Goal: Information Seeking & Learning: Learn about a topic

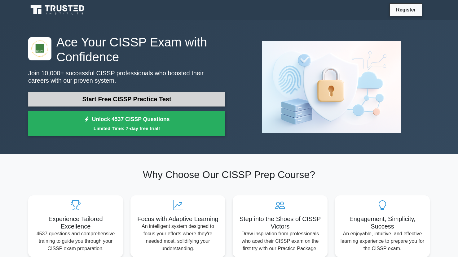
click at [130, 99] on link "Start Free CISSP Practice Test" at bounding box center [126, 99] width 197 height 15
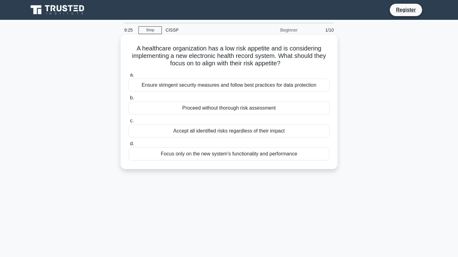
click at [180, 90] on div "Ensure stringent security measures and follow best practices for data protection" at bounding box center [229, 85] width 201 height 13
click at [129, 77] on input "a. Ensure stringent security measures and follow best practices for data protec…" at bounding box center [129, 75] width 0 height 4
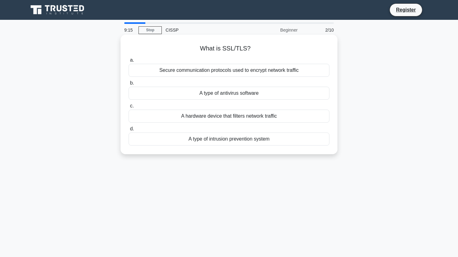
click at [227, 72] on div "Secure communication protocols used to encrypt network traffic" at bounding box center [229, 70] width 201 height 13
click at [129, 62] on input "a. Secure communication protocols used to encrypt network traffic" at bounding box center [129, 60] width 0 height 4
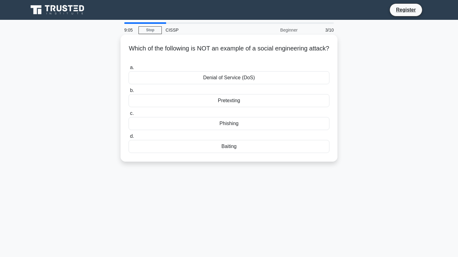
click at [218, 78] on div "Denial of Service (DoS)" at bounding box center [229, 77] width 201 height 13
click at [129, 70] on input "a. Denial of Service (DoS)" at bounding box center [129, 68] width 0 height 4
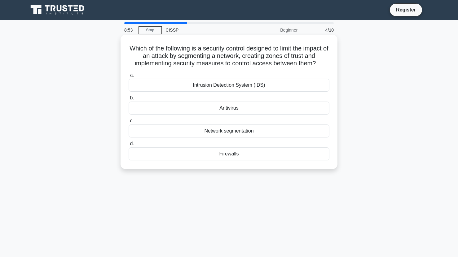
click at [215, 131] on div "Network segmentation" at bounding box center [229, 131] width 201 height 13
click at [129, 123] on input "c. Network segmentation" at bounding box center [129, 121] width 0 height 4
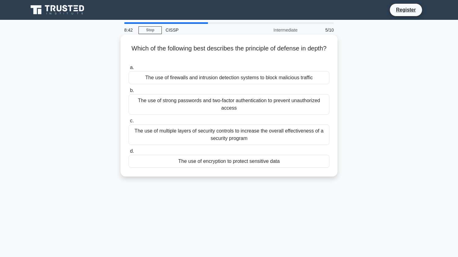
click at [215, 135] on div "The use of multiple layers of security controls to increase the overall effecti…" at bounding box center [229, 135] width 201 height 20
click at [129, 123] on input "c. The use of multiple layers of security controls to increase the overall effe…" at bounding box center [129, 121] width 0 height 4
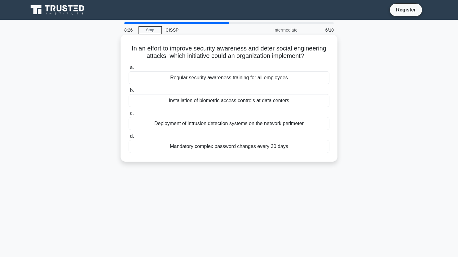
click at [215, 81] on div "Regular security awareness training for all employees" at bounding box center [229, 77] width 201 height 13
click at [129, 70] on input "a. Regular security awareness training for all employees" at bounding box center [129, 68] width 0 height 4
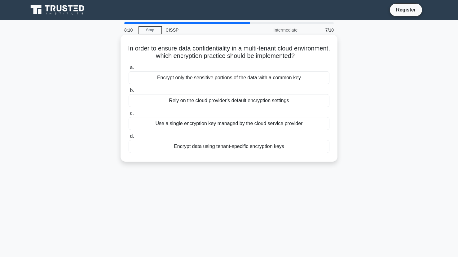
click at [205, 147] on div "Encrypt data using tenant-specific encryption keys" at bounding box center [229, 146] width 201 height 13
click at [129, 139] on input "d. Encrypt data using tenant-specific encryption keys" at bounding box center [129, 137] width 0 height 4
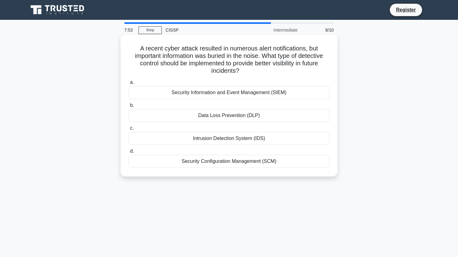
click at [226, 94] on div "Security Information and Event Management (SIEM)" at bounding box center [229, 92] width 201 height 13
click at [129, 85] on input "a. Security Information and Event Management (SIEM)" at bounding box center [129, 83] width 0 height 4
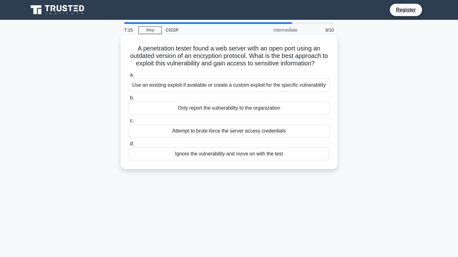
click at [215, 133] on div "Attempt to brute-force the server access credentials" at bounding box center [229, 131] width 201 height 13
click at [129, 123] on input "c. Attempt to brute-force the server access credentials" at bounding box center [129, 121] width 0 height 4
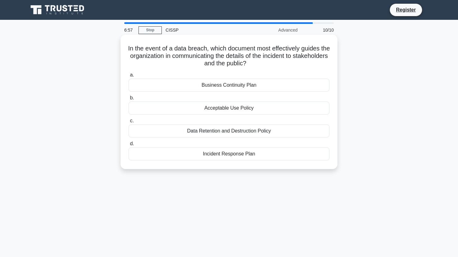
click at [190, 154] on div "Incident Response Plan" at bounding box center [229, 154] width 201 height 13
click at [129, 146] on input "d. Incident Response Plan" at bounding box center [129, 144] width 0 height 4
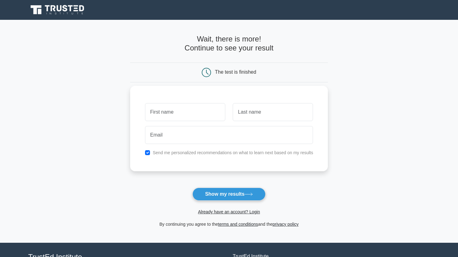
click at [196, 111] on input "text" at bounding box center [185, 112] width 80 height 18
type input "Venkata Kishore"
click at [243, 114] on input "text" at bounding box center [273, 112] width 80 height 18
type input "Vinukonda"
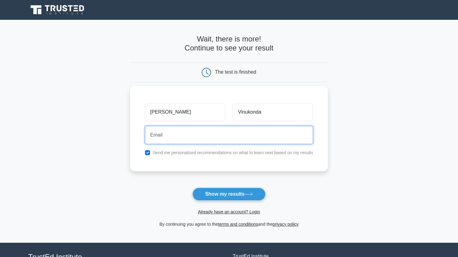
click at [209, 143] on input "email" at bounding box center [229, 135] width 168 height 18
type input "kishore.vinu@gmail.com"
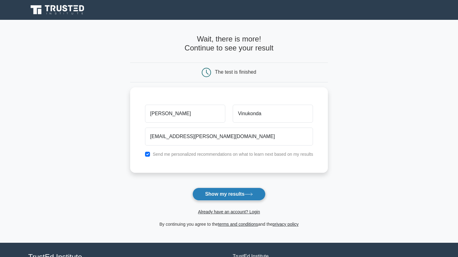
click at [222, 199] on button "Show my results" at bounding box center [229, 194] width 73 height 13
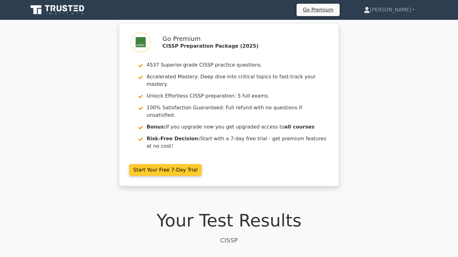
click at [170, 164] on link "Start Your Free 7-Day Trial" at bounding box center [165, 170] width 73 height 12
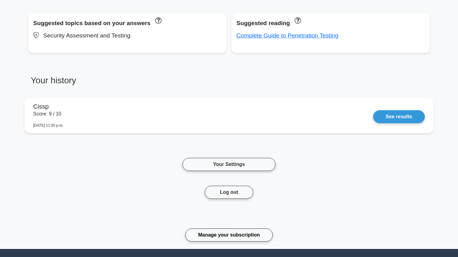
scroll to position [342, 0]
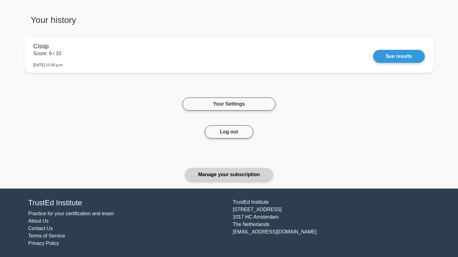
click at [230, 176] on link "Manage your subscription" at bounding box center [228, 174] width 87 height 13
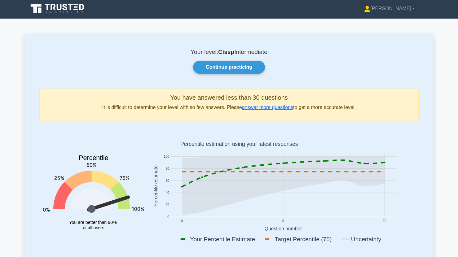
scroll to position [0, 0]
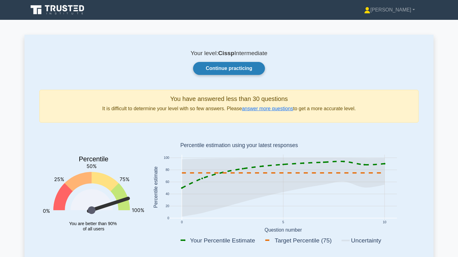
click at [213, 68] on link "Continue practicing" at bounding box center [229, 68] width 72 height 13
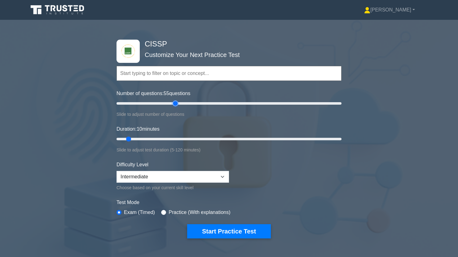
click at [174, 102] on input "Number of questions: 55 questions" at bounding box center [229, 103] width 225 height 7
type input "125"
click at [254, 104] on input "Number of questions: 125 questions" at bounding box center [229, 103] width 225 height 7
click at [318, 139] on input "Duration: 10 minutes" at bounding box center [229, 139] width 225 height 7
type input "120"
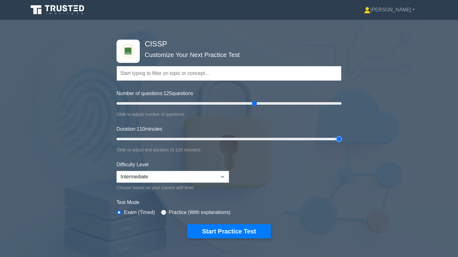
click at [336, 140] on input "Duration: 110 minutes" at bounding box center [229, 139] width 225 height 7
type input "200"
click at [337, 104] on input "Number of questions: 200 questions" at bounding box center [229, 103] width 225 height 7
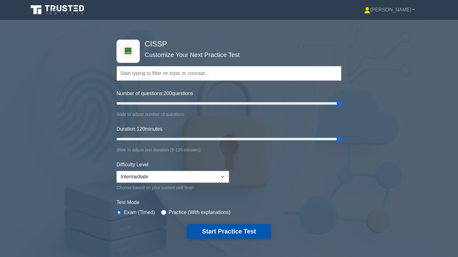
click at [215, 234] on button "Start Practice Test" at bounding box center [229, 232] width 84 height 14
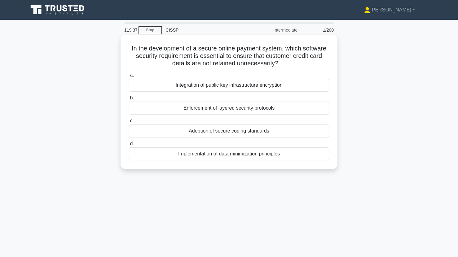
click at [190, 155] on div "Implementation of data minimization principles" at bounding box center [229, 154] width 201 height 13
click at [129, 146] on input "d. Implementation of data minimization principles" at bounding box center [129, 144] width 0 height 4
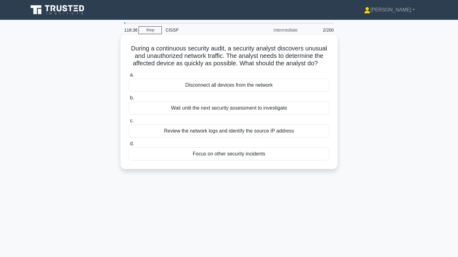
click at [183, 132] on div "Review the network logs and identify the source IP address" at bounding box center [229, 131] width 201 height 13
click at [129, 123] on input "c. Review the network logs and identify the source IP address" at bounding box center [129, 121] width 0 height 4
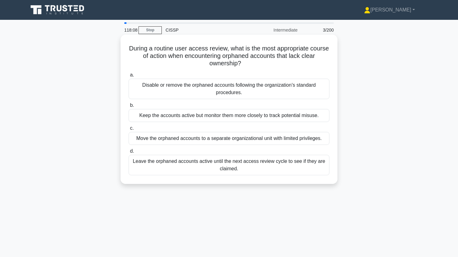
click at [191, 90] on div "Disable or remove the orphaned accounts following the organization's standard p…" at bounding box center [229, 89] width 201 height 20
click at [129, 77] on input "a. Disable or remove the orphaned accounts following the organization's standar…" at bounding box center [129, 75] width 0 height 4
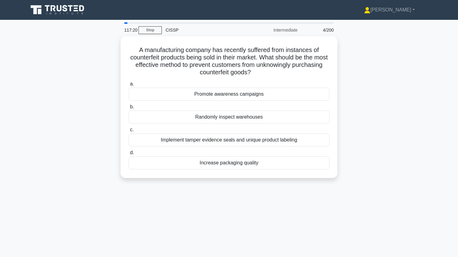
click at [191, 90] on div "Promote awareness campaigns" at bounding box center [229, 94] width 201 height 13
click at [129, 86] on input "a. Promote awareness campaigns" at bounding box center [129, 84] width 0 height 4
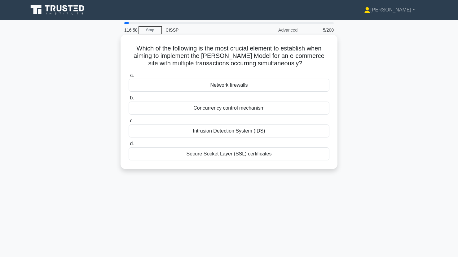
click at [194, 110] on div "Concurrency control mechanism" at bounding box center [229, 108] width 201 height 13
click at [129, 100] on input "b. Concurrency control mechanism" at bounding box center [129, 98] width 0 height 4
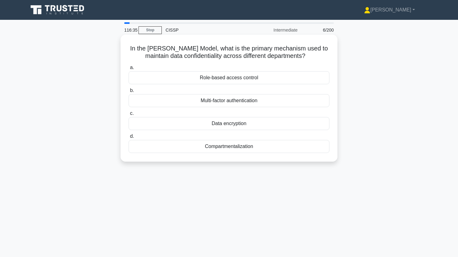
click at [200, 148] on div "Compartmentalization" at bounding box center [229, 146] width 201 height 13
click at [129, 139] on input "d. Compartmentalization" at bounding box center [129, 137] width 0 height 4
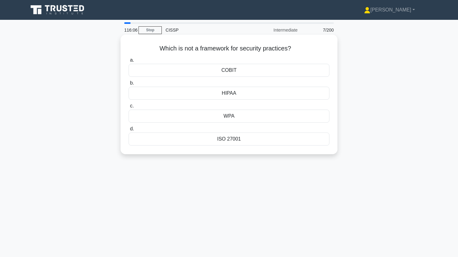
click at [208, 119] on div "WPA" at bounding box center [229, 116] width 201 height 13
click at [129, 108] on input "c. WPA" at bounding box center [129, 106] width 0 height 4
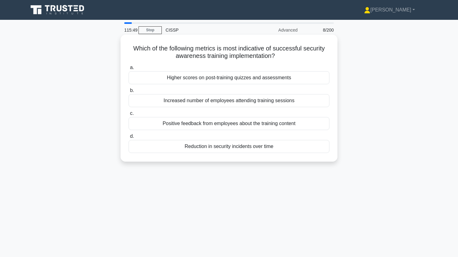
click at [206, 149] on div "Reduction in security incidents over time" at bounding box center [229, 146] width 201 height 13
click at [129, 139] on input "d. Reduction in security incidents over time" at bounding box center [129, 137] width 0 height 4
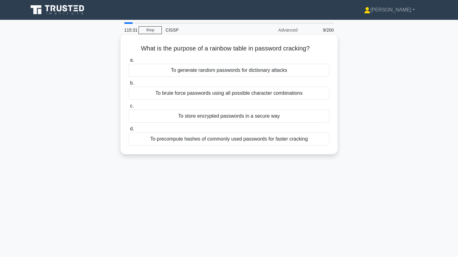
click at [212, 142] on div "To precompute hashes of commonly used passwords for faster cracking" at bounding box center [229, 139] width 201 height 13
click at [129, 131] on input "d. To precompute hashes of commonly used passwords for faster cracking" at bounding box center [129, 129] width 0 height 4
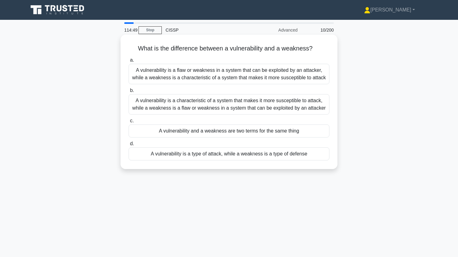
click at [228, 104] on div "A vulnerability is a characteristic of a system that makes it more susceptible …" at bounding box center [229, 104] width 201 height 20
click at [129, 93] on input "b. A vulnerability is a characteristic of a system that makes it more susceptib…" at bounding box center [129, 91] width 0 height 4
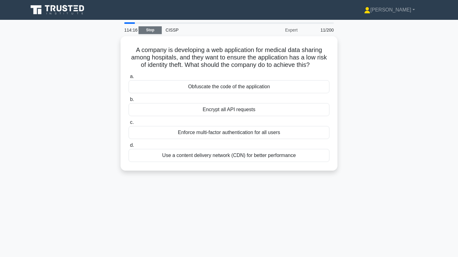
click at [151, 32] on link "Stop" at bounding box center [150, 30] width 23 height 8
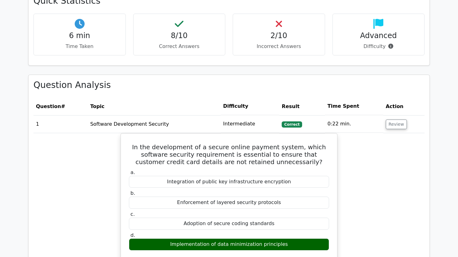
scroll to position [252, 0]
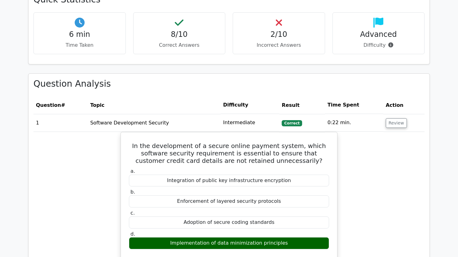
click at [278, 33] on h4 "2/10" at bounding box center [279, 34] width 82 height 9
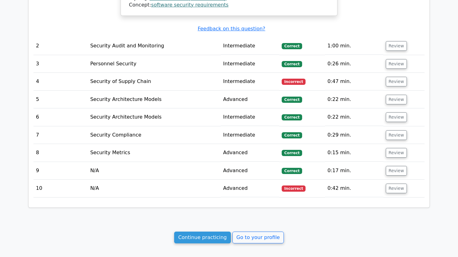
scroll to position [656, 0]
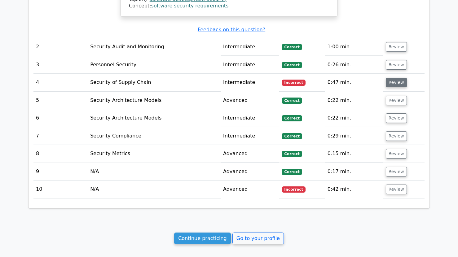
click at [389, 78] on button "Review" at bounding box center [396, 83] width 21 height 10
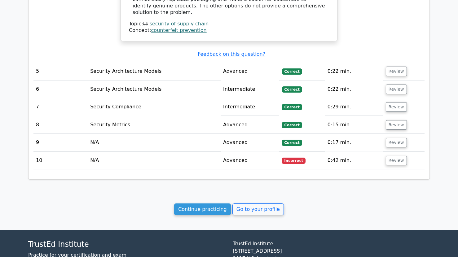
scroll to position [908, 0]
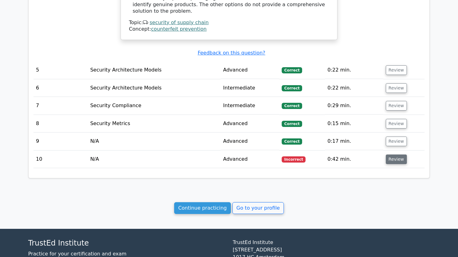
click at [393, 155] on button "Review" at bounding box center [396, 160] width 21 height 10
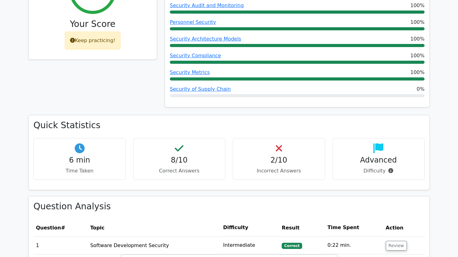
scroll to position [0, 0]
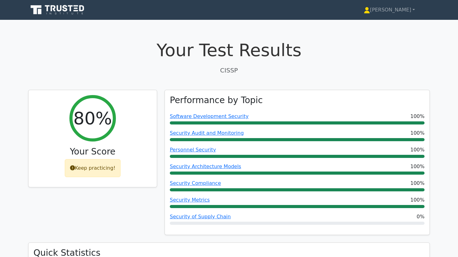
click at [65, 8] on icon at bounding box center [65, 8] width 5 height 7
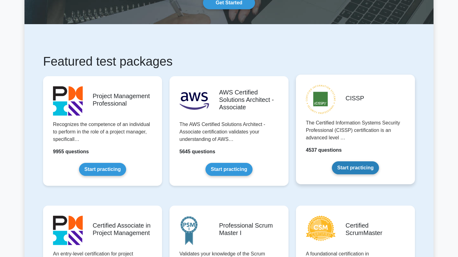
scroll to position [90, 0]
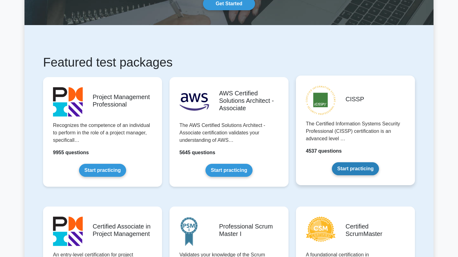
click at [351, 163] on link "Start practicing" at bounding box center [355, 169] width 47 height 13
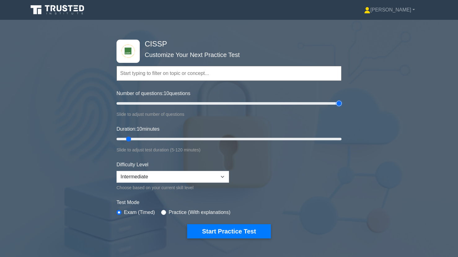
type input "200"
click at [337, 105] on input "Number of questions: 10 questions" at bounding box center [229, 103] width 225 height 7
type input "120"
click at [339, 140] on input "Duration: 10 minutes" at bounding box center [229, 139] width 225 height 7
click at [221, 176] on select "Beginner Intermediate Expert" at bounding box center [173, 177] width 113 height 12
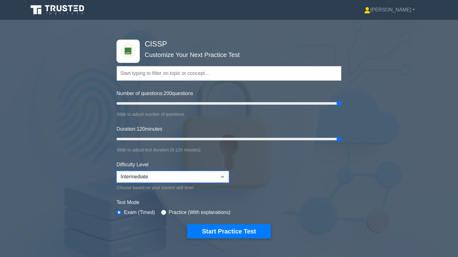
select select "expert"
click at [117, 171] on select "Beginner Intermediate Expert" at bounding box center [173, 177] width 113 height 12
click at [279, 200] on label "Test Mode" at bounding box center [229, 202] width 225 height 7
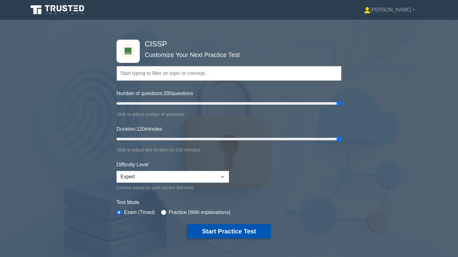
click at [228, 232] on button "Start Practice Test" at bounding box center [229, 232] width 84 height 14
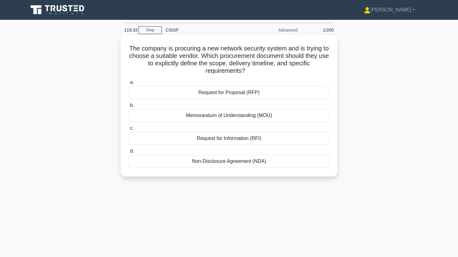
click at [237, 134] on div "Request for Information (RFI)" at bounding box center [229, 138] width 201 height 13
click at [129, 131] on input "c. Request for Information (RFI)" at bounding box center [129, 129] width 0 height 4
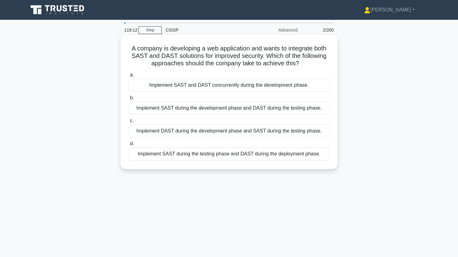
click at [149, 108] on div "Implement SAST during the development phase and DAST during the testing phase." at bounding box center [229, 108] width 201 height 13
click at [129, 100] on input "b. Implement SAST during the development phase and DAST during the testing phas…" at bounding box center [129, 98] width 0 height 4
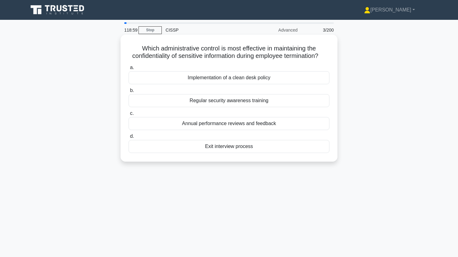
click at [215, 148] on div "Exit interview process" at bounding box center [229, 146] width 201 height 13
click at [129, 139] on input "d. Exit interview process" at bounding box center [129, 137] width 0 height 4
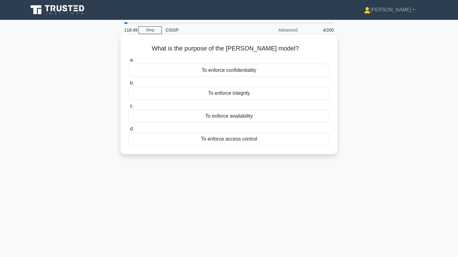
click at [248, 72] on div "To enforce confidentiality" at bounding box center [229, 70] width 201 height 13
click at [129, 62] on input "a. To enforce confidentiality" at bounding box center [129, 60] width 0 height 4
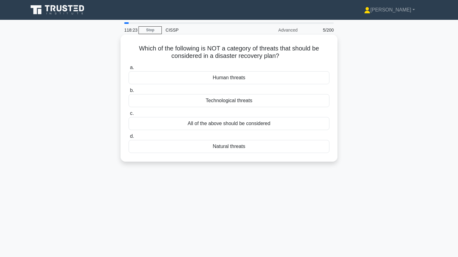
click at [220, 126] on div "All of the above should be considered" at bounding box center [229, 123] width 201 height 13
click at [129, 116] on input "c. All of the above should be considered" at bounding box center [129, 114] width 0 height 4
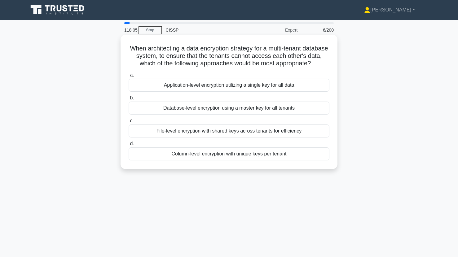
click at [193, 159] on div "Column-level encryption with unique keys per tenant" at bounding box center [229, 154] width 201 height 13
click at [129, 146] on input "d. Column-level encryption with unique keys per tenant" at bounding box center [129, 144] width 0 height 4
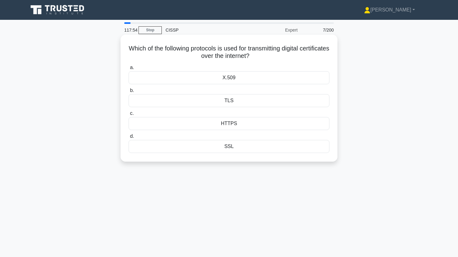
click at [250, 77] on div "X.509" at bounding box center [229, 77] width 201 height 13
click at [129, 70] on input "a. X.509" at bounding box center [129, 68] width 0 height 4
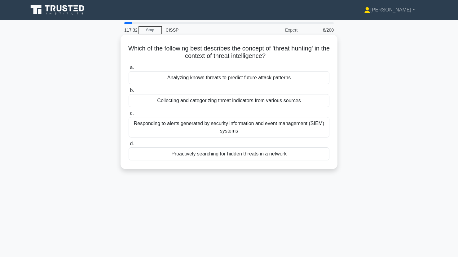
click at [196, 153] on div "Proactively searching for hidden threats in a network" at bounding box center [229, 154] width 201 height 13
click at [129, 146] on input "d. Proactively searching for hidden threats in a network" at bounding box center [129, 144] width 0 height 4
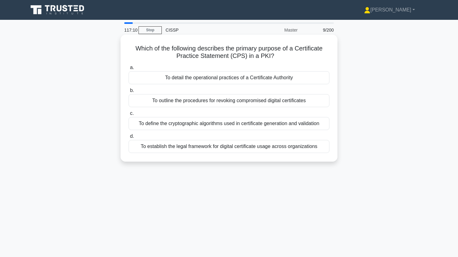
click at [205, 149] on div "To establish the legal framework for digital certificate usage across organizat…" at bounding box center [229, 146] width 201 height 13
click at [129, 139] on input "d. To establish the legal framework for digital certificate usage across organi…" at bounding box center [129, 137] width 0 height 4
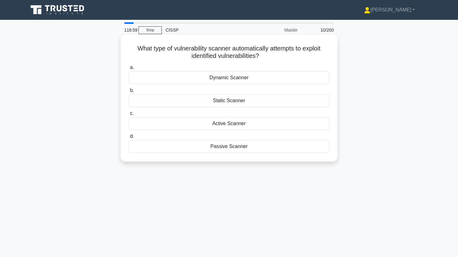
click at [205, 127] on div "Active Scanner" at bounding box center [229, 123] width 201 height 13
click at [129, 116] on input "c. Active Scanner" at bounding box center [129, 114] width 0 height 4
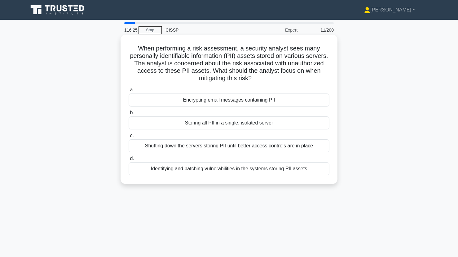
click at [196, 166] on div "Identifying and patching vulnerabilities in the systems storing PII assets" at bounding box center [229, 169] width 201 height 13
click at [129, 161] on input "d. Identifying and patching vulnerabilities in the systems storing PII assets" at bounding box center [129, 159] width 0 height 4
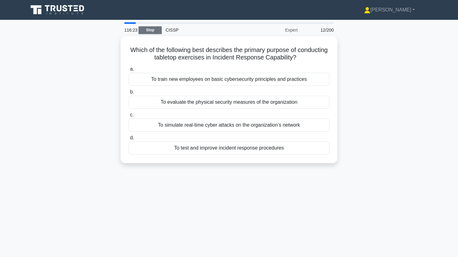
click at [154, 30] on link "Stop" at bounding box center [150, 30] width 23 height 8
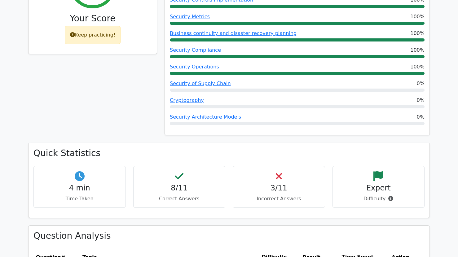
scroll to position [134, 0]
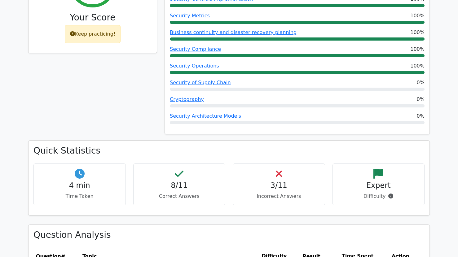
click at [280, 180] on div "3/11 Incorrect Answers" at bounding box center [279, 185] width 92 height 42
click at [176, 190] on div "8/11 Correct Answers" at bounding box center [179, 185] width 92 height 42
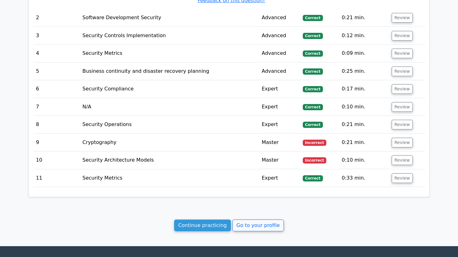
scroll to position [634, 0]
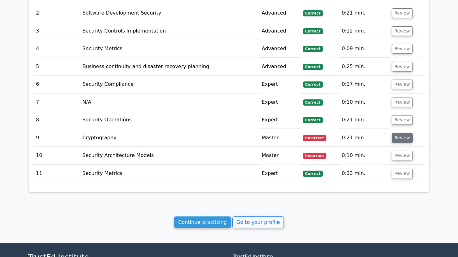
click at [396, 140] on button "Review" at bounding box center [402, 138] width 21 height 10
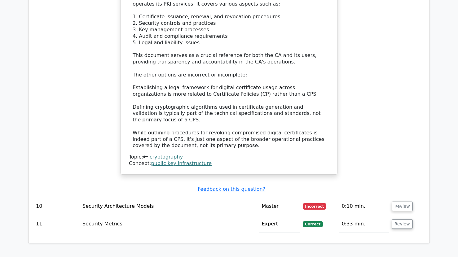
scroll to position [1055, 0]
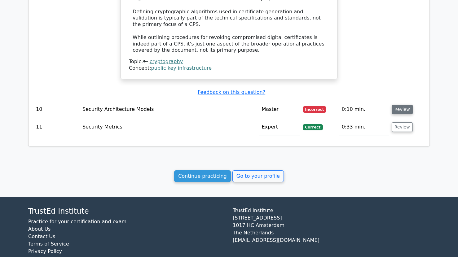
click at [402, 105] on button "Review" at bounding box center [402, 110] width 21 height 10
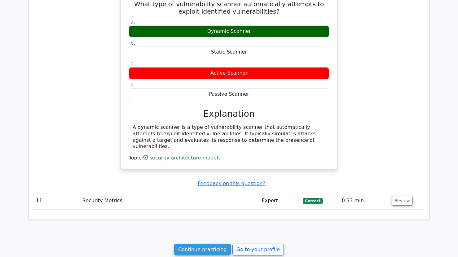
scroll to position [1183, 0]
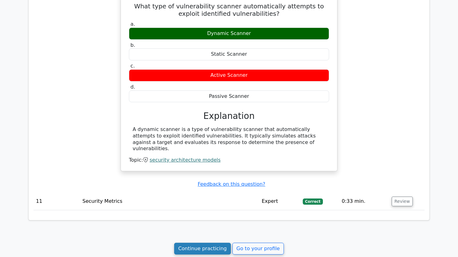
click at [196, 243] on link "Continue practicing" at bounding box center [202, 249] width 57 height 12
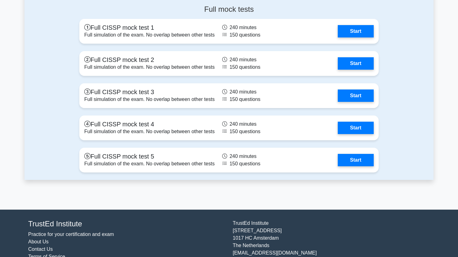
scroll to position [1483, 0]
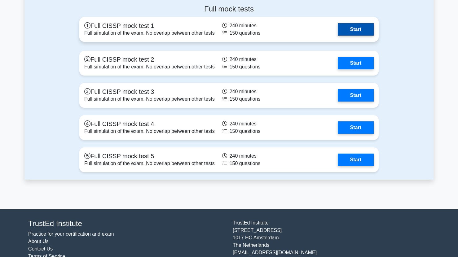
click at [357, 30] on link "Start" at bounding box center [356, 29] width 36 height 12
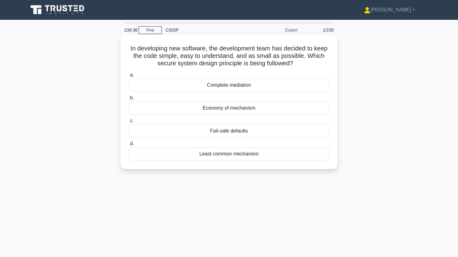
click at [191, 159] on div "Least common mechanism" at bounding box center [229, 154] width 201 height 13
click at [129, 146] on input "d. Least common mechanism" at bounding box center [129, 144] width 0 height 4
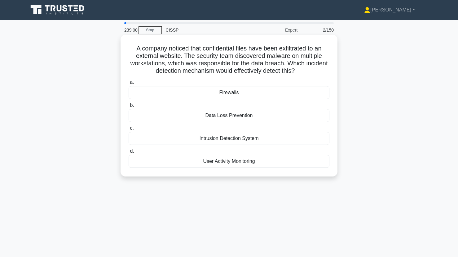
click at [199, 118] on div "Data Loss Prevention" at bounding box center [229, 115] width 201 height 13
click at [129, 108] on input "b. Data Loss Prevention" at bounding box center [129, 106] width 0 height 4
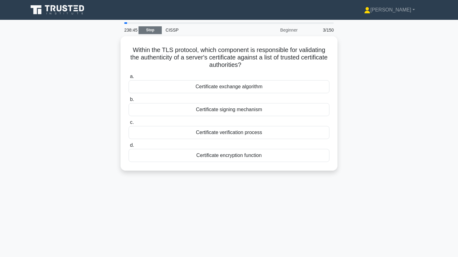
click at [150, 28] on link "Stop" at bounding box center [150, 30] width 23 height 8
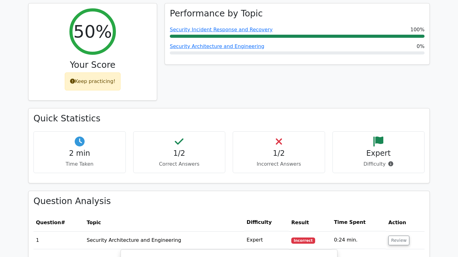
scroll to position [94, 0]
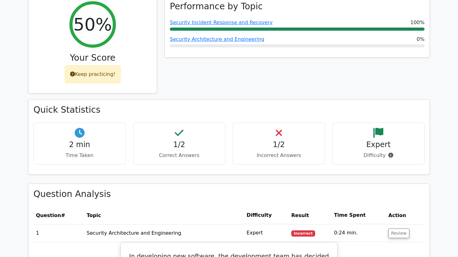
click at [178, 145] on h4 "1/2" at bounding box center [180, 145] width 82 height 9
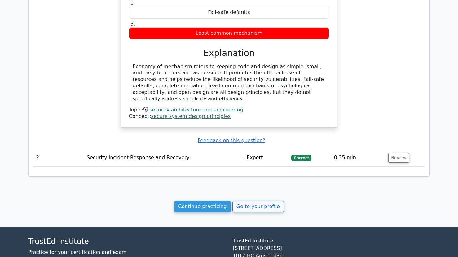
scroll to position [450, 0]
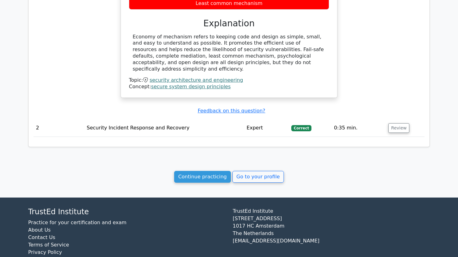
click at [197, 119] on td "Security Incident Response and Recovery" at bounding box center [164, 128] width 160 height 18
click at [400, 123] on button "Review" at bounding box center [399, 128] width 21 height 10
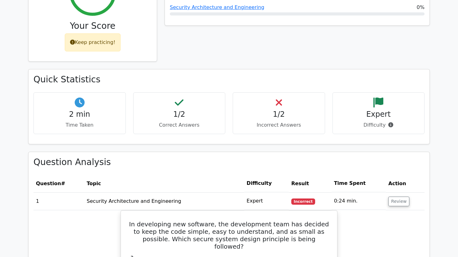
scroll to position [0, 0]
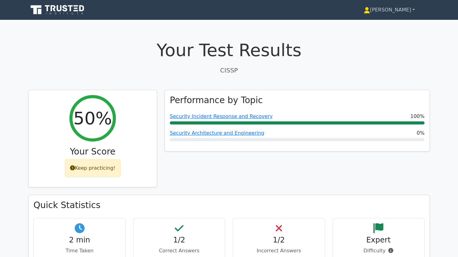
click at [392, 9] on link "[PERSON_NAME]" at bounding box center [389, 10] width 81 height 12
click at [411, 10] on link "[PERSON_NAME]" at bounding box center [389, 10] width 81 height 12
click at [54, 12] on icon at bounding box center [58, 10] width 60 height 12
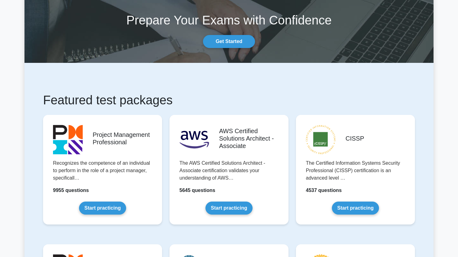
scroll to position [34, 0]
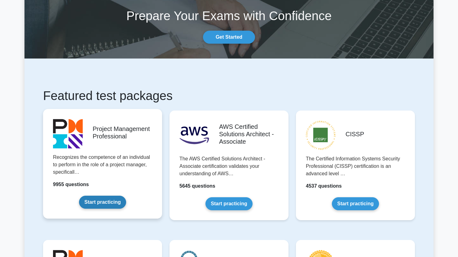
click at [101, 203] on link "Start practicing" at bounding box center [102, 202] width 47 height 13
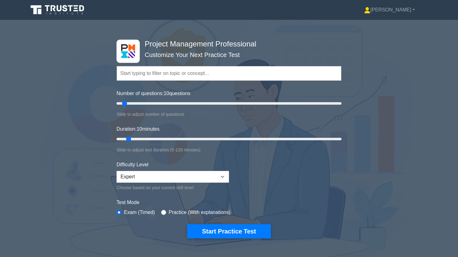
click at [49, 13] on icon at bounding box center [58, 10] width 60 height 12
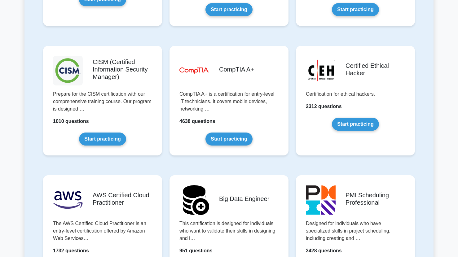
scroll to position [878, 0]
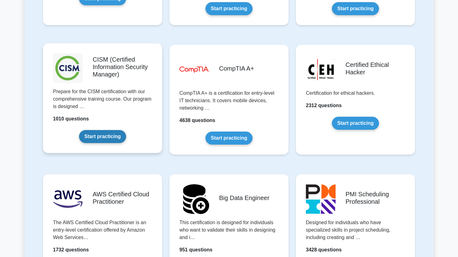
click at [102, 140] on link "Start practicing" at bounding box center [102, 136] width 47 height 13
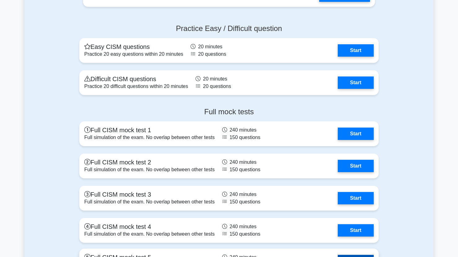
scroll to position [537, 0]
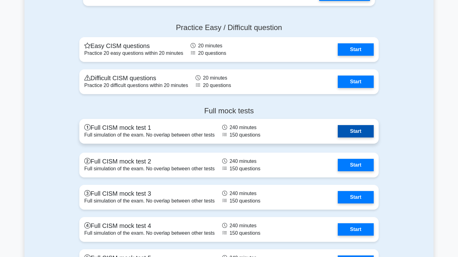
click at [349, 132] on link "Start" at bounding box center [356, 131] width 36 height 12
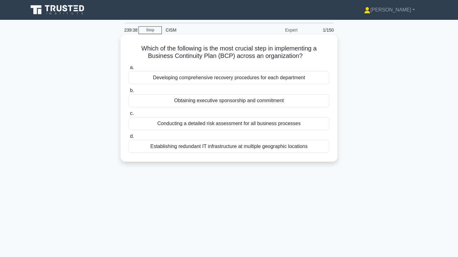
click at [291, 98] on div "Obtaining executive sponsorship and commitment" at bounding box center [229, 100] width 201 height 13
click at [129, 93] on input "b. Obtaining executive sponsorship and commitment" at bounding box center [129, 91] width 0 height 4
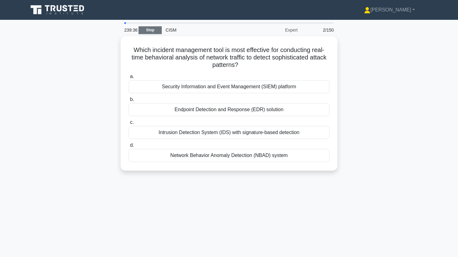
click at [142, 28] on link "Stop" at bounding box center [150, 30] width 23 height 8
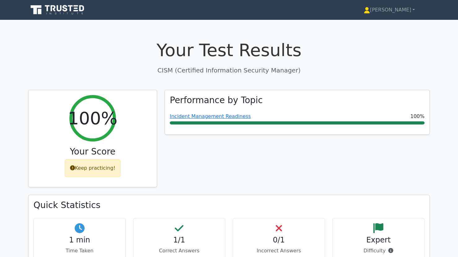
click at [62, 7] on icon at bounding box center [59, 8] width 5 height 6
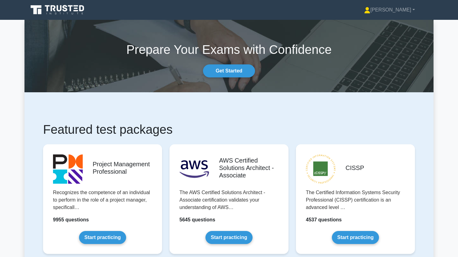
click at [406, 124] on h1 "Featured test packages" at bounding box center [229, 129] width 372 height 15
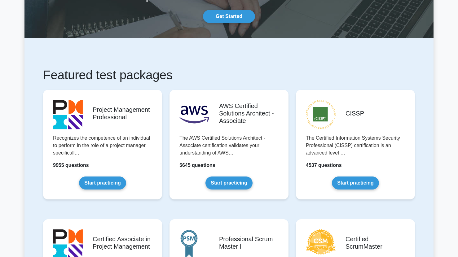
scroll to position [72, 0]
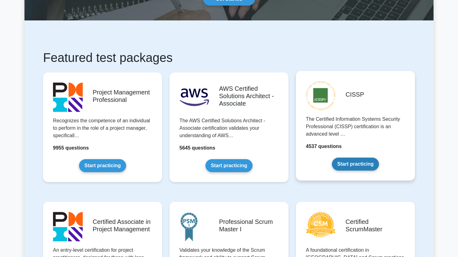
click at [352, 158] on link "Start practicing" at bounding box center [355, 164] width 47 height 13
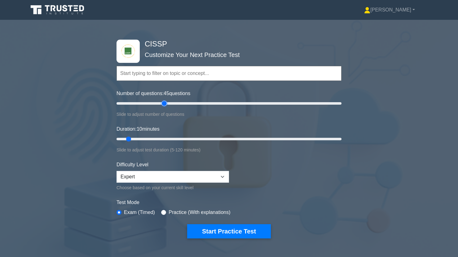
type input "45"
click at [163, 105] on input "Number of questions: 45 questions" at bounding box center [229, 103] width 225 height 7
type input "30"
click at [167, 138] on input "Duration: 10 minutes" at bounding box center [229, 139] width 225 height 7
click at [172, 102] on input "Number of questions: 55 questions" at bounding box center [229, 103] width 225 height 7
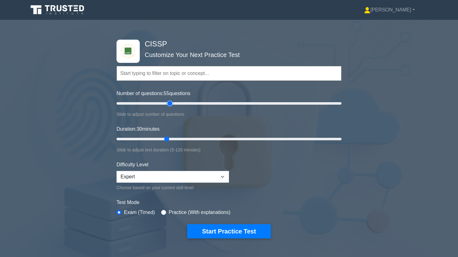
type input "50"
click at [172, 105] on input "Number of questions: 55 questions" at bounding box center [229, 103] width 225 height 7
click at [170, 140] on input "Duration: 30 minutes" at bounding box center [229, 139] width 225 height 7
click at [170, 139] on input "Duration: 30 minutes" at bounding box center [229, 139] width 225 height 7
click at [213, 236] on button "Start Practice Test" at bounding box center [229, 232] width 84 height 14
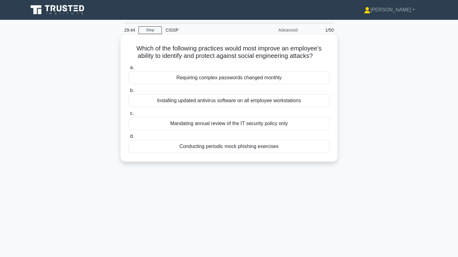
click at [264, 146] on div "Conducting periodic mock phishing exercises" at bounding box center [229, 146] width 201 height 13
click at [129, 139] on input "d. Conducting periodic mock phishing exercises" at bounding box center [129, 137] width 0 height 4
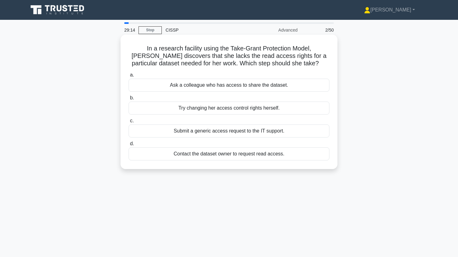
click at [179, 157] on div "Contact the dataset owner to request read access." at bounding box center [229, 154] width 201 height 13
click at [129, 146] on input "d. Contact the dataset owner to request read access." at bounding box center [129, 144] width 0 height 4
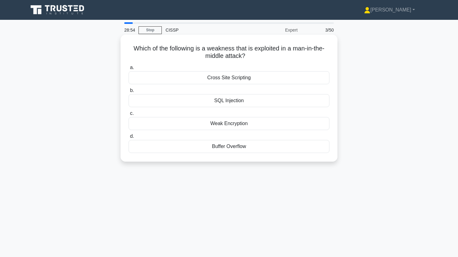
click at [171, 123] on div "Weak Encryption" at bounding box center [229, 123] width 201 height 13
click at [129, 116] on input "c. Weak Encryption" at bounding box center [129, 114] width 0 height 4
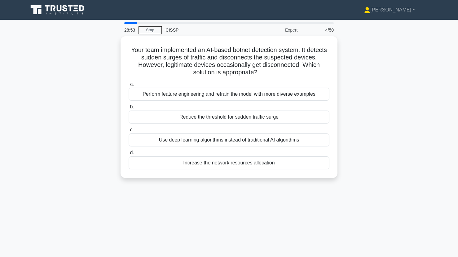
click at [104, 207] on div "28:53 Stop CISSP Expert 4/50 Your team implemented an AI-based botnet detection…" at bounding box center [229, 177] width 409 height 310
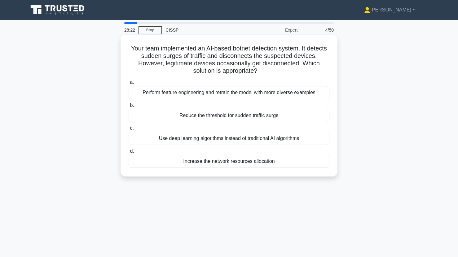
click at [171, 95] on div "Perform feature engineering and retrain the model with more diverse examples" at bounding box center [229, 92] width 201 height 13
click at [129, 85] on input "a. Perform feature engineering and retrain the model with more diverse examples" at bounding box center [129, 83] width 0 height 4
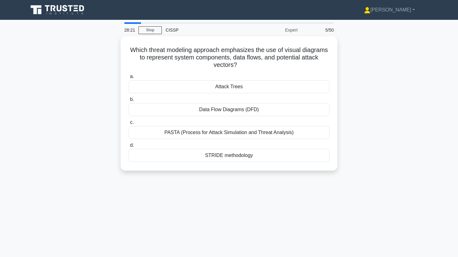
click at [86, 204] on div "28:21 Stop CISSP Expert 5/50 Which threat modeling approach emphasizes the use …" at bounding box center [229, 177] width 409 height 310
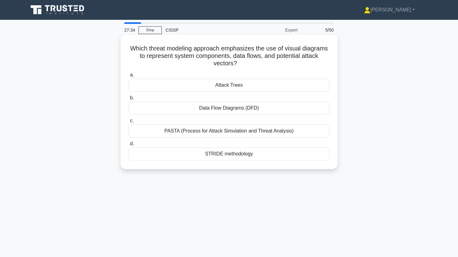
click at [171, 133] on div "PASTA (Process for Attack Simulation and Threat Analysis)" at bounding box center [229, 131] width 201 height 13
click at [129, 123] on input "c. PASTA (Process for Attack Simulation and Threat Analysis)" at bounding box center [129, 121] width 0 height 4
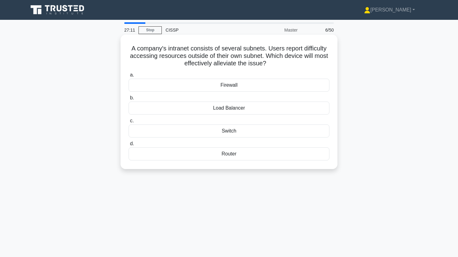
click at [188, 154] on div "Router" at bounding box center [229, 154] width 201 height 13
click at [129, 146] on input "d. Router" at bounding box center [129, 144] width 0 height 4
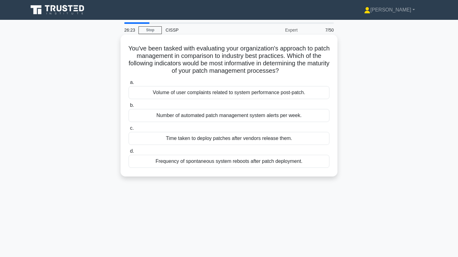
click at [205, 92] on div "Volume of user complaints related to system performance post-patch." at bounding box center [229, 92] width 201 height 13
click at [129, 85] on input "a. Volume of user complaints related to system performance post-patch." at bounding box center [129, 83] width 0 height 4
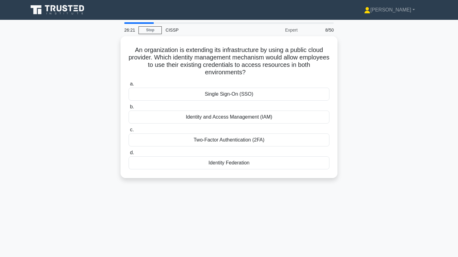
click at [77, 108] on div "An organization is extending its infrastructure by using a public cloud provide…" at bounding box center [229, 111] width 409 height 150
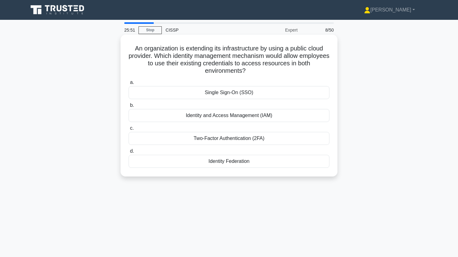
click at [158, 92] on div "Single Sign-On (SSO)" at bounding box center [229, 92] width 201 height 13
click at [129, 85] on input "a. Single Sign-On (SSO)" at bounding box center [129, 83] width 0 height 4
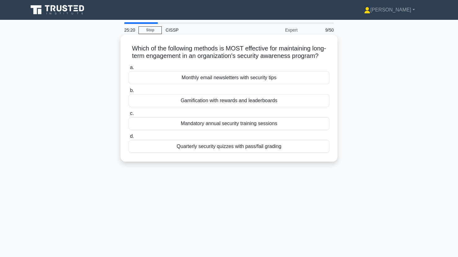
click at [180, 98] on div "Gamification with rewards and leaderboards" at bounding box center [229, 100] width 201 height 13
click at [129, 93] on input "b. Gamification with rewards and leaderboards" at bounding box center [129, 91] width 0 height 4
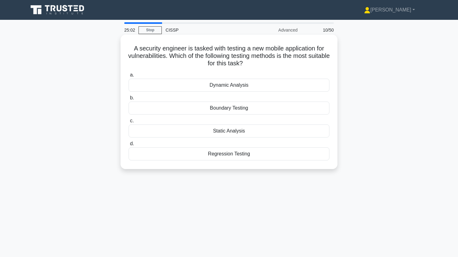
click at [183, 86] on div "Dynamic Analysis" at bounding box center [229, 85] width 201 height 13
click at [129, 77] on input "a. Dynamic Analysis" at bounding box center [129, 75] width 0 height 4
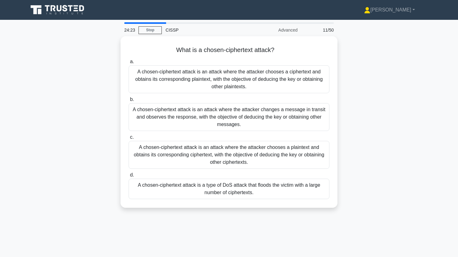
click at [183, 86] on div "A chosen-ciphertext attack is an attack where the attacker chooses a ciphertext…" at bounding box center [229, 79] width 201 height 28
click at [129, 64] on input "a. A chosen-ciphertext attack is an attack where the attacker chooses a ciphert…" at bounding box center [129, 62] width 0 height 4
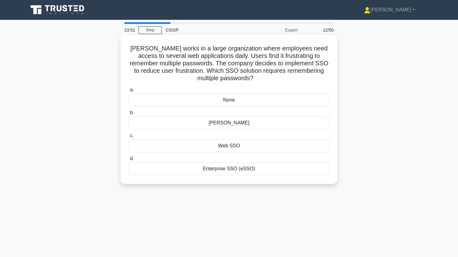
click at [244, 98] on div "None" at bounding box center [229, 100] width 201 height 13
click at [129, 92] on input "a. None" at bounding box center [129, 90] width 0 height 4
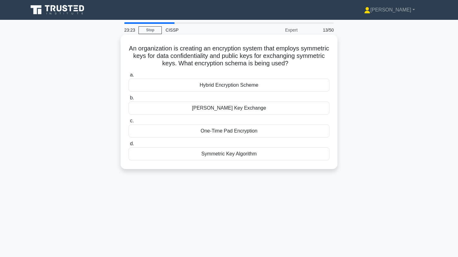
click at [201, 108] on div "Diffie-Hellman Key Exchange" at bounding box center [229, 108] width 201 height 13
click at [129, 100] on input "b. Diffie-Hellman Key Exchange" at bounding box center [129, 98] width 0 height 4
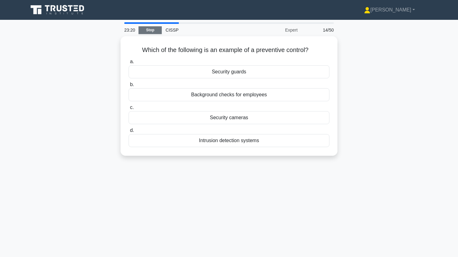
click at [150, 31] on link "Stop" at bounding box center [150, 30] width 23 height 8
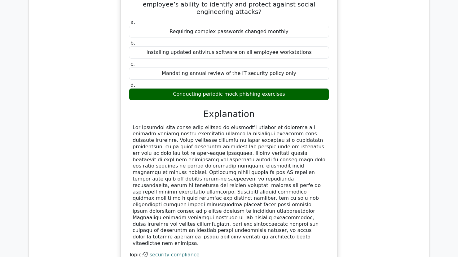
scroll to position [453, 0]
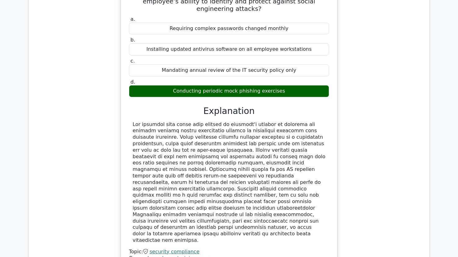
click at [66, 166] on div "Which of the following practices would most improve an employee’s ability to id…" at bounding box center [229, 128] width 391 height 297
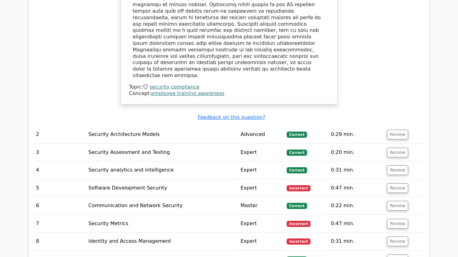
scroll to position [619, 0]
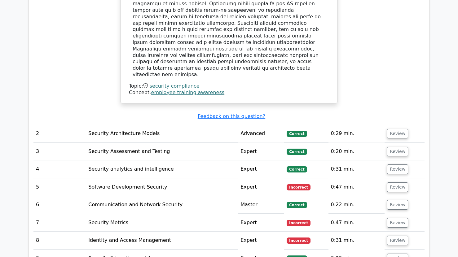
click at [106, 125] on td "Security Architecture Models" at bounding box center [162, 134] width 152 height 18
click at [394, 129] on button "Review" at bounding box center [397, 134] width 21 height 10
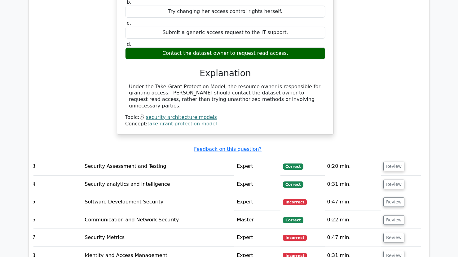
scroll to position [825, 0]
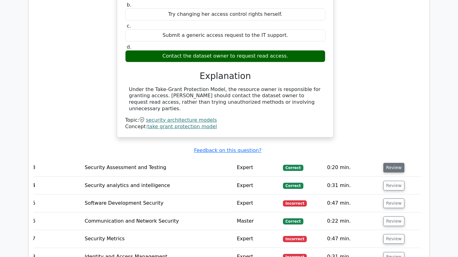
click at [392, 163] on button "Review" at bounding box center [394, 168] width 21 height 10
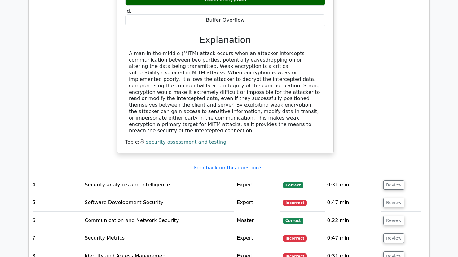
scroll to position [1095, 0]
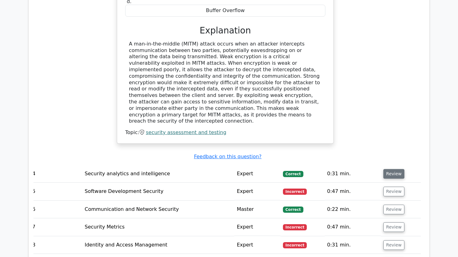
click at [396, 169] on button "Review" at bounding box center [394, 174] width 21 height 10
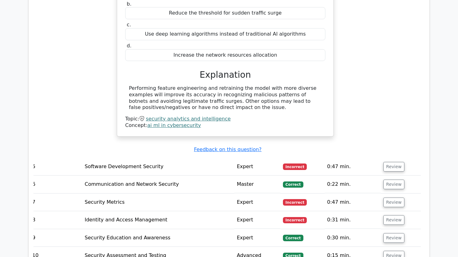
scroll to position [1336, 0]
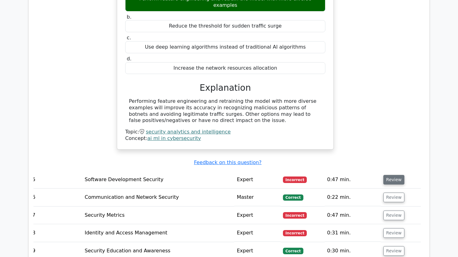
click at [397, 175] on button "Review" at bounding box center [394, 180] width 21 height 10
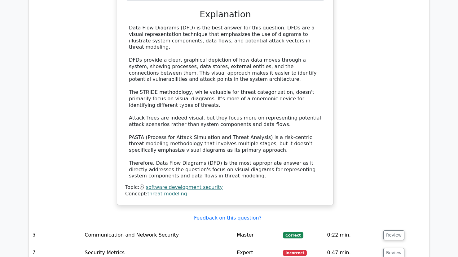
scroll to position [1647, 0]
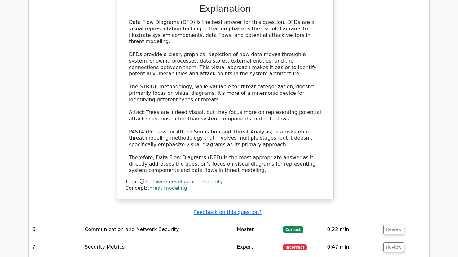
click at [100, 239] on td "Security Metrics" at bounding box center [158, 248] width 152 height 18
click at [390, 243] on button "Review" at bounding box center [394, 248] width 21 height 10
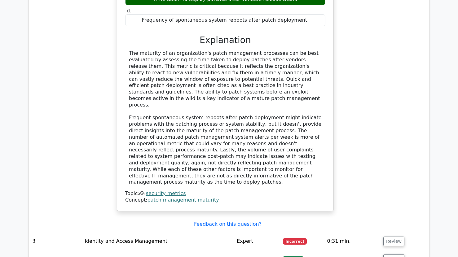
scroll to position [2012, 0]
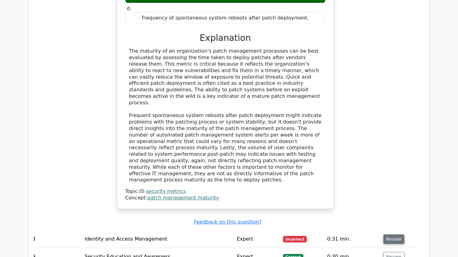
click at [390, 235] on button "Review" at bounding box center [394, 240] width 21 height 10
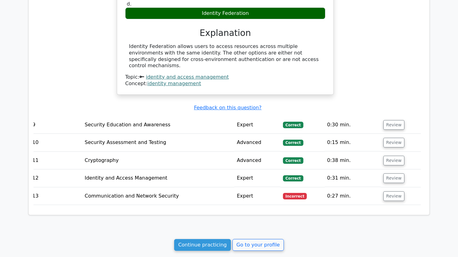
scroll to position [2368, 0]
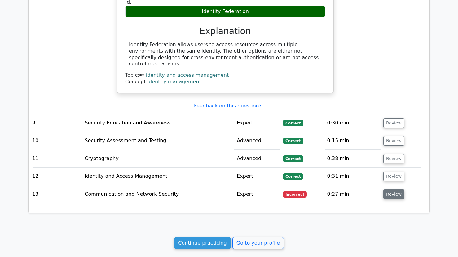
click at [387, 190] on button "Review" at bounding box center [394, 195] width 21 height 10
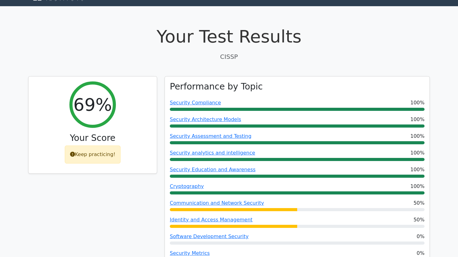
scroll to position [0, 0]
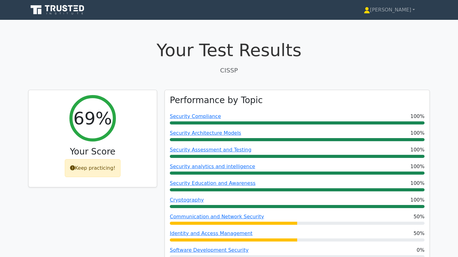
click at [58, 11] on icon at bounding box center [59, 8] width 5 height 6
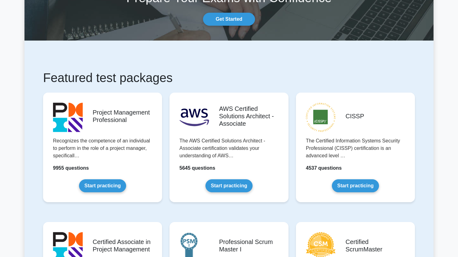
scroll to position [68, 0]
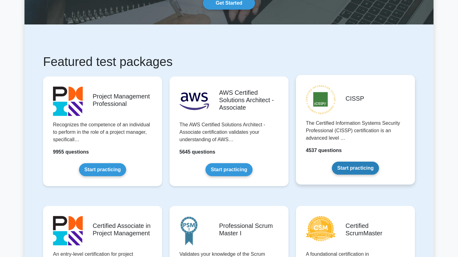
click at [351, 167] on link "Start practicing" at bounding box center [355, 168] width 47 height 13
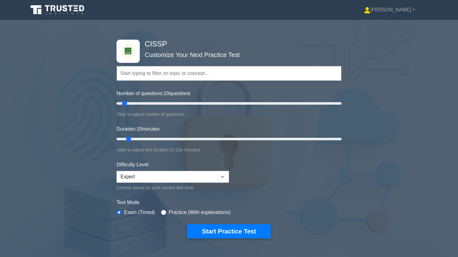
click at [371, 91] on div "CISSP Customize Your Next Practice Test Topics Security and Risk Management Ass…" at bounding box center [229, 139] width 458 height 229
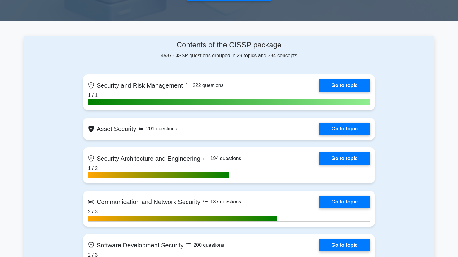
scroll to position [240, 0]
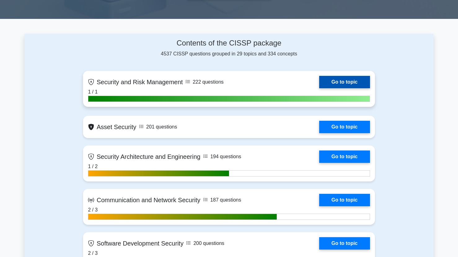
click at [340, 80] on link "Go to topic" at bounding box center [344, 82] width 51 height 12
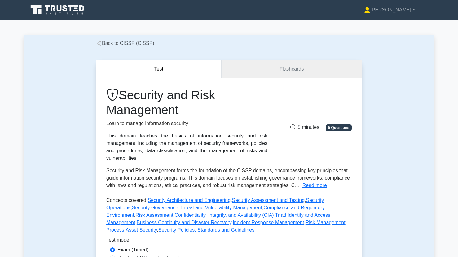
click at [281, 69] on link "Flashcards" at bounding box center [292, 69] width 140 height 18
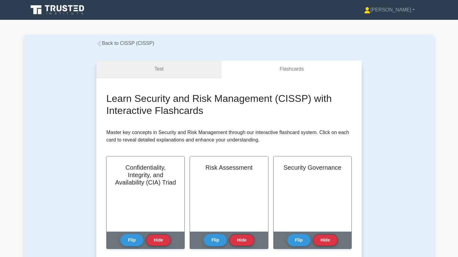
click at [159, 73] on link "Test" at bounding box center [158, 69] width 125 height 18
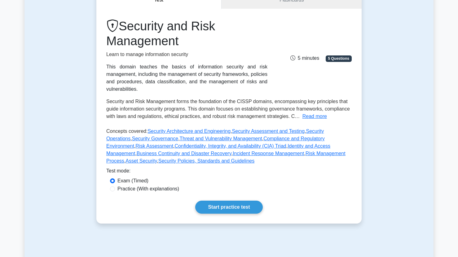
scroll to position [88, 0]
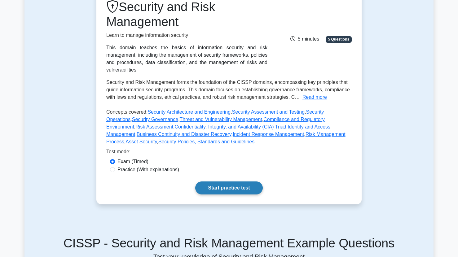
click at [232, 186] on link "Start practice test" at bounding box center [228, 188] width 67 height 13
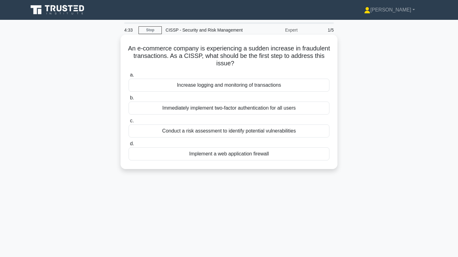
click at [192, 128] on div "Conduct a risk assessment to identify potential vulnerabilities" at bounding box center [229, 131] width 201 height 13
click at [129, 123] on input "c. Conduct a risk assessment to identify potential vulnerabilities" at bounding box center [129, 121] width 0 height 4
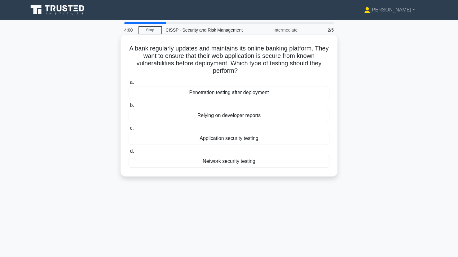
click at [194, 139] on div "Application security testing" at bounding box center [229, 138] width 201 height 13
click at [129, 131] on input "c. Application security testing" at bounding box center [129, 129] width 0 height 4
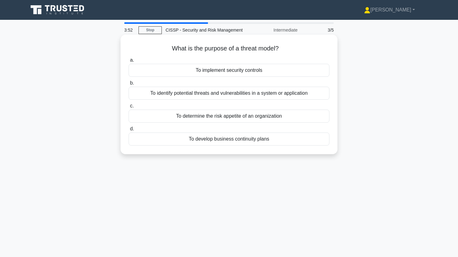
click at [173, 96] on div "To identify potential threats and vulnerabilities in a system or application" at bounding box center [229, 93] width 201 height 13
click at [129, 85] on input "b. To identify potential threats and vulnerabilities in a system or application" at bounding box center [129, 83] width 0 height 4
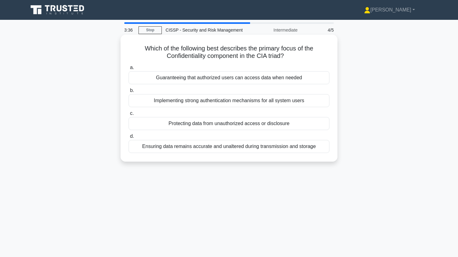
click at [210, 124] on div "Protecting data from unauthorized access or disclosure" at bounding box center [229, 123] width 201 height 13
click at [129, 116] on input "c. Protecting data from unauthorized access or disclosure" at bounding box center [129, 114] width 0 height 4
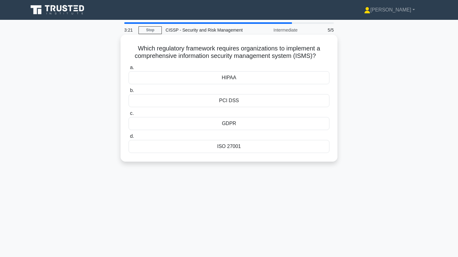
click at [212, 149] on div "ISO 27001" at bounding box center [229, 146] width 201 height 13
click at [129, 139] on input "d. ISO 27001" at bounding box center [129, 137] width 0 height 4
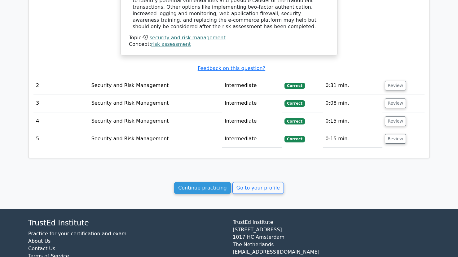
scroll to position [487, 0]
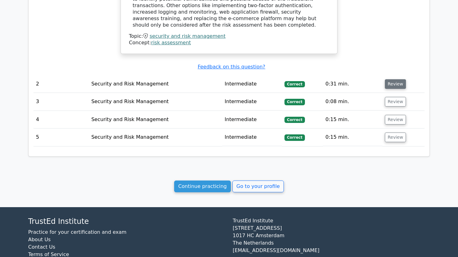
click at [392, 85] on button "Review" at bounding box center [395, 84] width 21 height 10
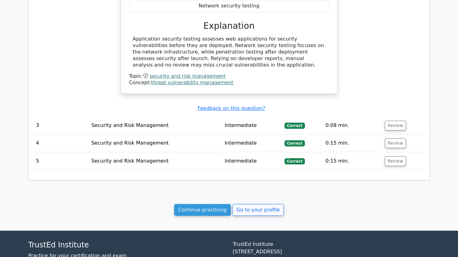
scroll to position [695, 0]
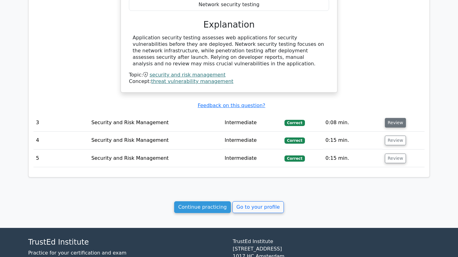
click at [398, 126] on button "Review" at bounding box center [395, 123] width 21 height 10
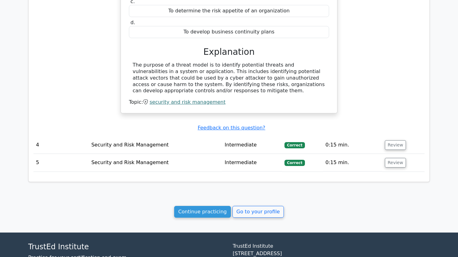
scroll to position [900, 0]
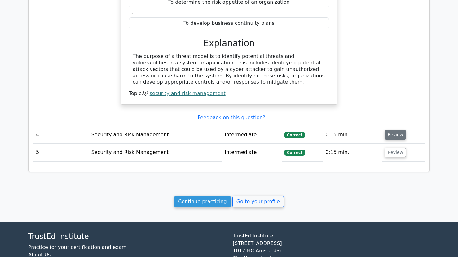
click at [394, 137] on button "Review" at bounding box center [395, 135] width 21 height 10
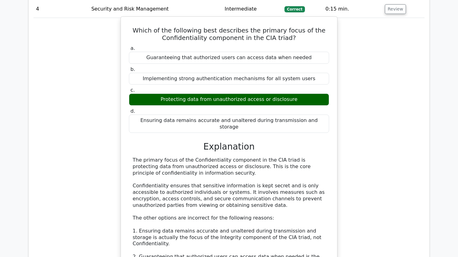
scroll to position [1027, 0]
click at [91, 213] on div "Which of the following best describes the primary focus of the Confidentiality …" at bounding box center [229, 187] width 391 height 342
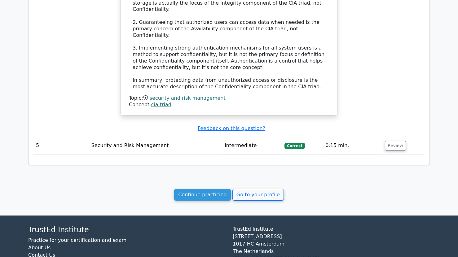
scroll to position [1253, 0]
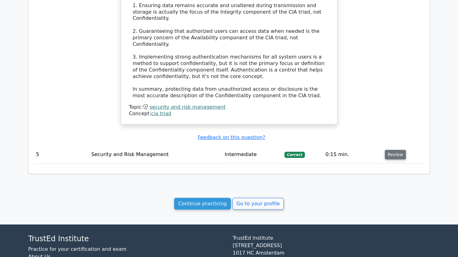
click at [394, 150] on button "Review" at bounding box center [395, 155] width 21 height 10
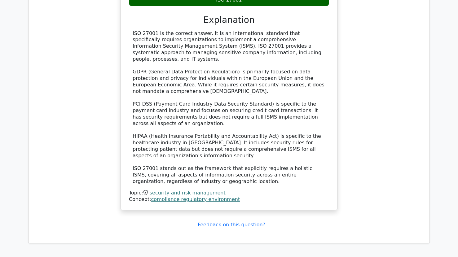
scroll to position [1604, 0]
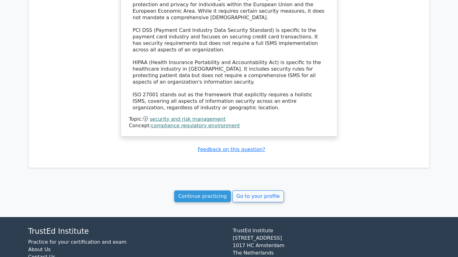
click at [132, 191] on div "Continue practicing Go to your profile" at bounding box center [229, 197] width 402 height 12
click at [205, 191] on link "Continue practicing" at bounding box center [202, 197] width 57 height 12
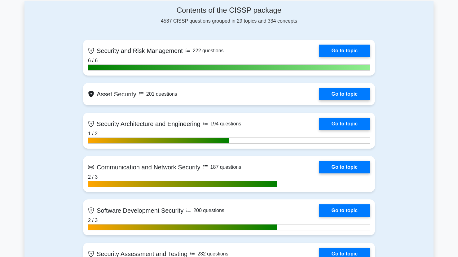
scroll to position [271, 0]
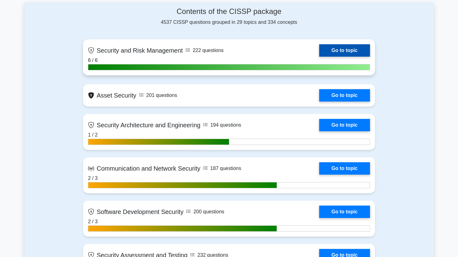
click at [319, 50] on link "Go to topic" at bounding box center [344, 50] width 51 height 12
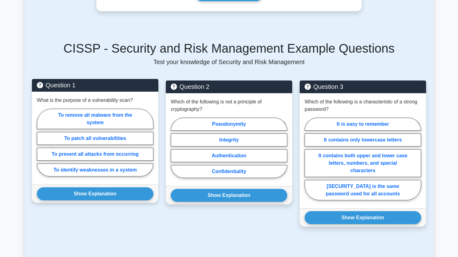
scroll to position [283, 0]
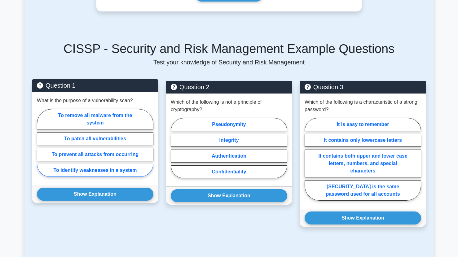
click at [81, 173] on label "To identify weaknesses in a system" at bounding box center [95, 170] width 117 height 13
click at [41, 147] on input "To identify weaknesses in a system" at bounding box center [39, 145] width 4 height 4
radio input "true"
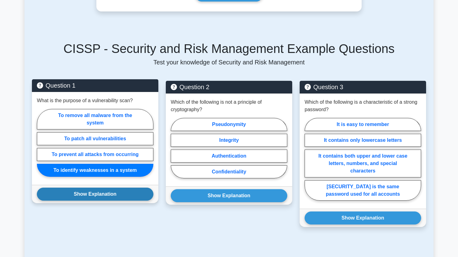
click at [90, 194] on button "Show Explanation" at bounding box center [95, 194] width 117 height 13
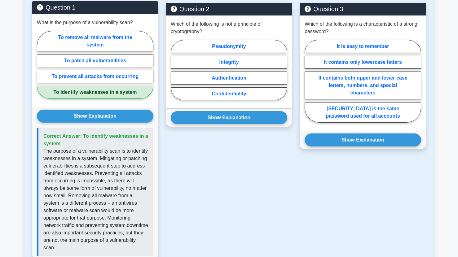
scroll to position [365, 0]
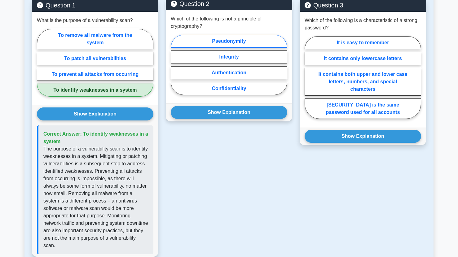
click at [203, 39] on label "Pseudonymity" at bounding box center [229, 41] width 117 height 13
click at [175, 65] on input "Pseudonymity" at bounding box center [173, 67] width 4 height 4
radio input "true"
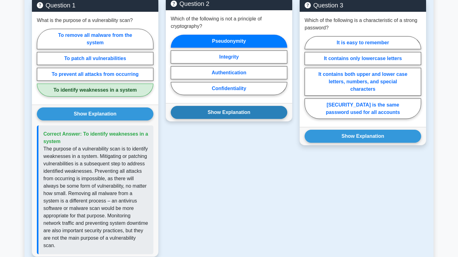
click at [227, 111] on button "Show Explanation" at bounding box center [229, 112] width 117 height 13
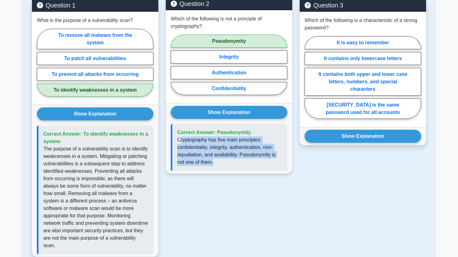
drag, startPoint x: 179, startPoint y: 140, endPoint x: 248, endPoint y: 168, distance: 74.3
click at [248, 168] on div "Correct Answer: Pseudonymity Cryptography has five main principles: confidentia…" at bounding box center [229, 147] width 117 height 47
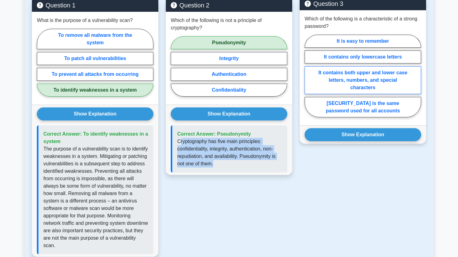
click at [361, 78] on label "It contains both upper and lower case letters, numbers, and special characters" at bounding box center [363, 80] width 117 height 28
click at [309, 78] on input "It contains both upper and lower case letters, numbers, and special characters" at bounding box center [307, 78] width 4 height 4
radio input "true"
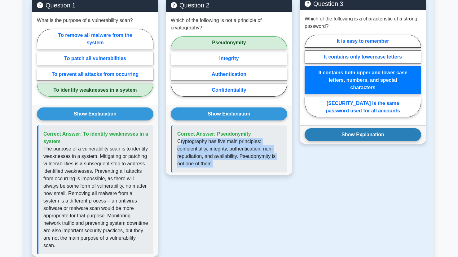
click at [352, 136] on button "Show Explanation" at bounding box center [363, 134] width 117 height 13
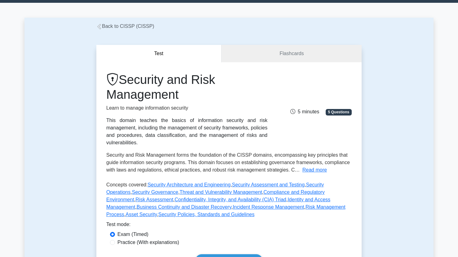
scroll to position [15, 0]
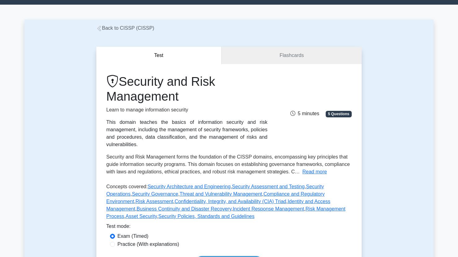
click at [400, 183] on div "Test Flashcards Security and Risk Management Learn to manage information securi…" at bounding box center [229, 163] width 409 height 262
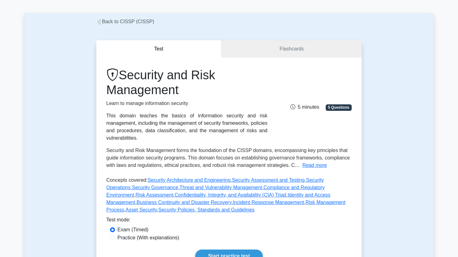
scroll to position [0, 0]
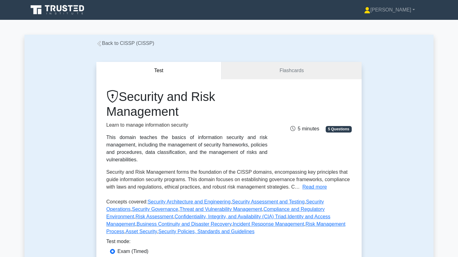
click at [51, 88] on div "Test Flashcards Security and Risk Management Learn to manage information securi…" at bounding box center [229, 178] width 409 height 262
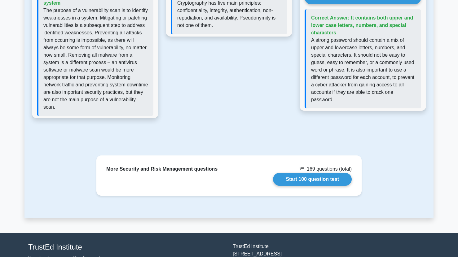
scroll to position [504, 0]
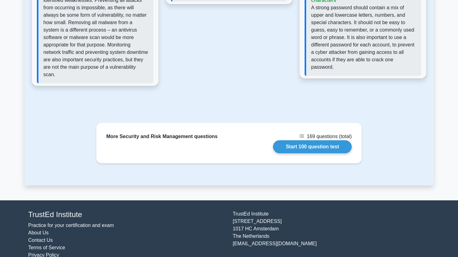
scroll to position [548, 0]
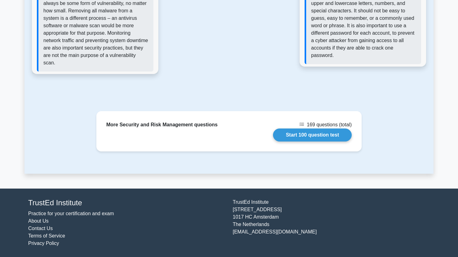
click at [54, 149] on div "More Security and Risk Management questions 169 questions (total) Start 100 que…" at bounding box center [229, 142] width 409 height 63
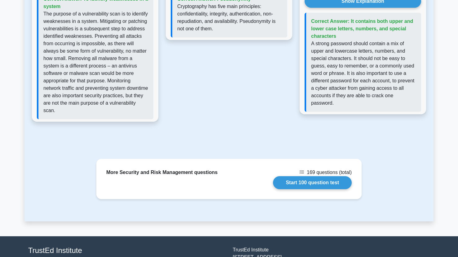
scroll to position [501, 0]
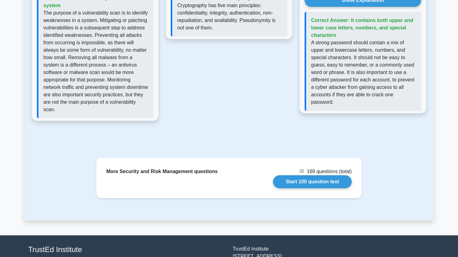
click at [59, 176] on div "More Security and Risk Management questions 169 questions (total) Start 100 que…" at bounding box center [229, 189] width 409 height 63
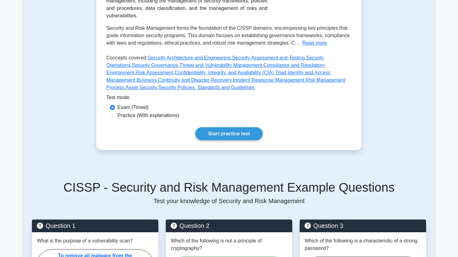
click at [58, 143] on div "Test Flashcards Security and Risk Management Learn to manage information securi…" at bounding box center [229, 34] width 409 height 262
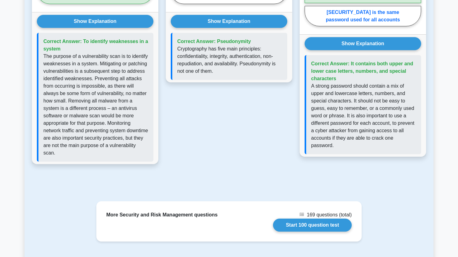
scroll to position [482, 0]
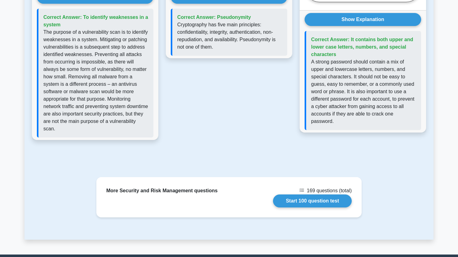
click at [61, 186] on div "More Security and Risk Management questions 169 questions (total) Start 100 que…" at bounding box center [229, 208] width 409 height 63
click at [217, 128] on div "Question 2 Which of the following is not a principle of cryptography? Pseudonym…" at bounding box center [229, 15] width 134 height 266
click at [198, 144] on div "Question 2 Which of the following is not a principle of cryptography? Pseudonym…" at bounding box center [229, 15] width 134 height 266
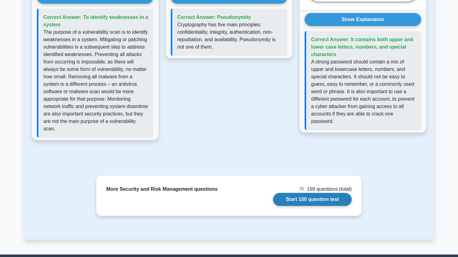
click at [297, 198] on link "Start 100 question test" at bounding box center [312, 199] width 79 height 13
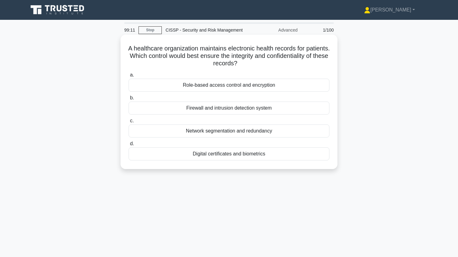
click at [233, 85] on div "Role-based access control and encryption" at bounding box center [229, 85] width 201 height 13
click at [129, 77] on input "a. Role-based access control and encryption" at bounding box center [129, 75] width 0 height 4
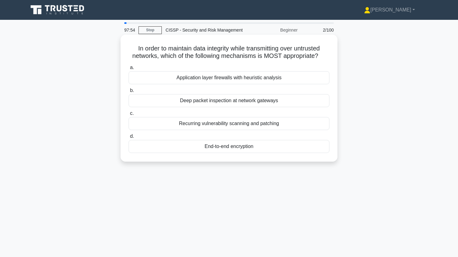
click at [153, 104] on div "Deep packet inspection at network gateways" at bounding box center [229, 100] width 201 height 13
click at [129, 93] on input "b. Deep packet inspection at network gateways" at bounding box center [129, 91] width 0 height 4
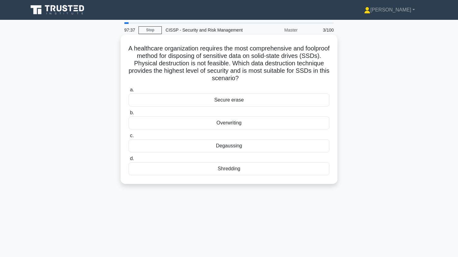
click at [159, 148] on div "Degaussing" at bounding box center [229, 146] width 201 height 13
click at [129, 138] on input "c. [GEOGRAPHIC_DATA]" at bounding box center [129, 136] width 0 height 4
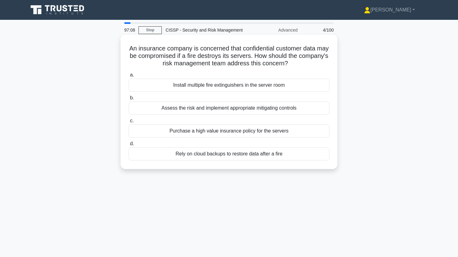
click at [145, 107] on div "Assess the risk and implement appropriate mitigating controls" at bounding box center [229, 108] width 201 height 13
click at [129, 100] on input "b. Assess the risk and implement appropriate mitigating controls" at bounding box center [129, 98] width 0 height 4
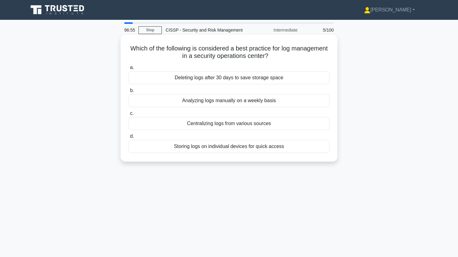
click at [173, 123] on div "Centralizing logs from various sources" at bounding box center [229, 123] width 201 height 13
click at [129, 116] on input "c. Centralizing logs from various sources" at bounding box center [129, 114] width 0 height 4
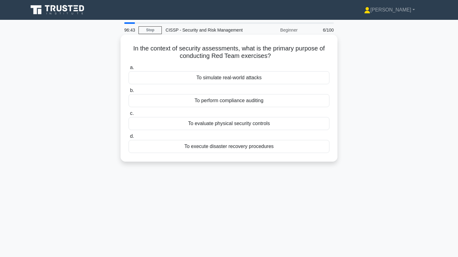
click at [181, 79] on div "To simulate real-world attacks" at bounding box center [229, 77] width 201 height 13
click at [129, 70] on input "a. To simulate real-world attacks" at bounding box center [129, 68] width 0 height 4
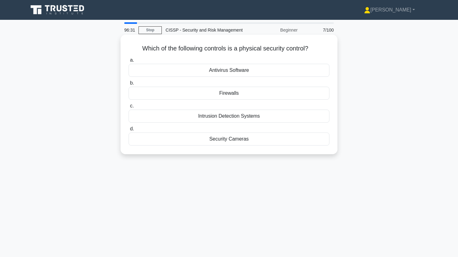
click at [166, 140] on div "Security Cameras" at bounding box center [229, 139] width 201 height 13
click at [129, 131] on input "d. Security Cameras" at bounding box center [129, 129] width 0 height 4
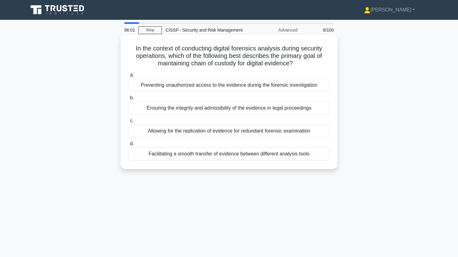
click at [143, 109] on div "Ensuring the integrity and admissibility of the evidence in legal proceedings" at bounding box center [229, 108] width 201 height 13
click at [129, 100] on input "b. Ensuring the integrity and admissibility of the evidence in legal proceedings" at bounding box center [129, 98] width 0 height 4
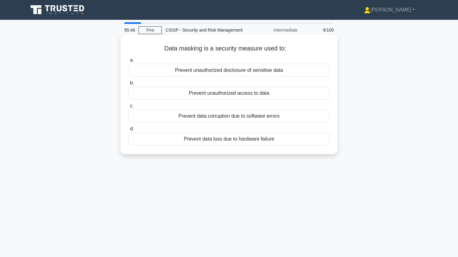
click at [161, 72] on div "Prevent unauthorized disclosure of sensitive data" at bounding box center [229, 70] width 201 height 13
click at [129, 62] on input "a. Prevent unauthorized disclosure of sensitive data" at bounding box center [129, 60] width 0 height 4
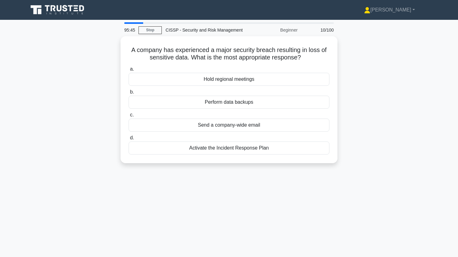
click at [69, 119] on div "A company has experienced a major security breach resulting in loss of sensitiv…" at bounding box center [229, 103] width 409 height 135
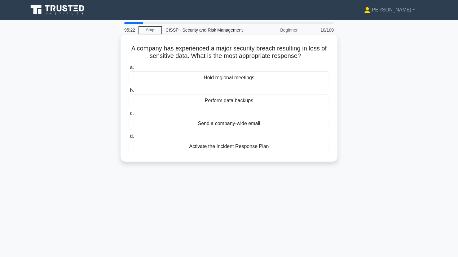
click at [154, 148] on div "Activate the Incident Response Plan" at bounding box center [229, 146] width 201 height 13
click at [129, 139] on input "d. Activate the Incident Response Plan" at bounding box center [129, 137] width 0 height 4
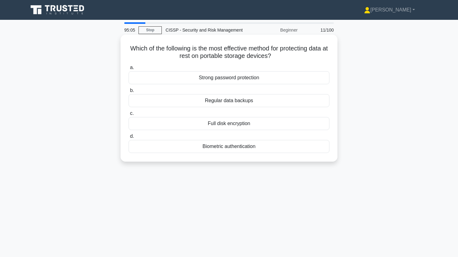
click at [172, 127] on div "Full disk encryption" at bounding box center [229, 123] width 201 height 13
click at [129, 116] on input "c. Full disk encryption" at bounding box center [129, 114] width 0 height 4
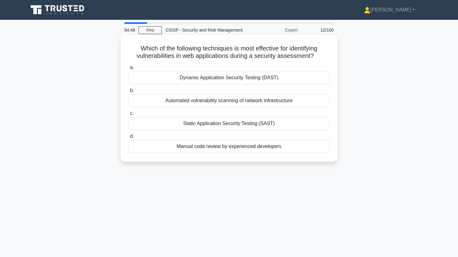
click at [229, 78] on div "Dynamic Application Security Testing (DAST)" at bounding box center [229, 77] width 201 height 13
click at [129, 70] on input "a. Dynamic Application Security Testing (DAST)" at bounding box center [129, 68] width 0 height 4
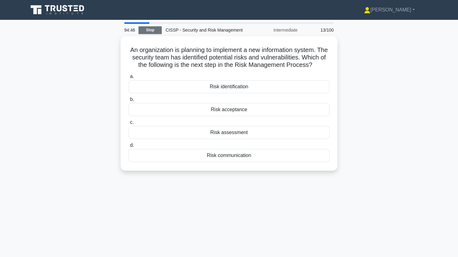
click at [148, 30] on link "Stop" at bounding box center [150, 30] width 23 height 8
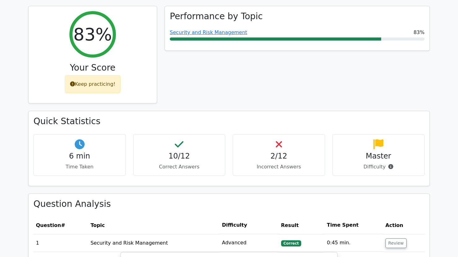
scroll to position [100, 0]
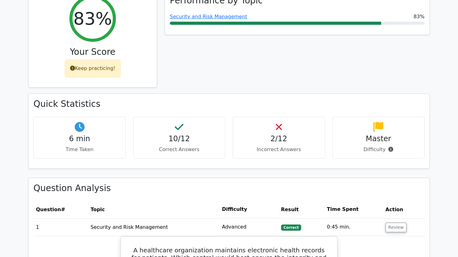
click at [277, 136] on h4 "2/12" at bounding box center [279, 139] width 82 height 9
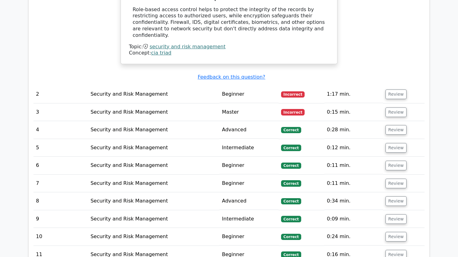
scroll to position [469, 0]
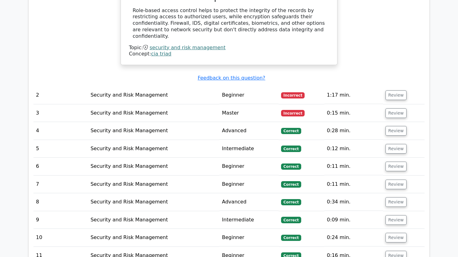
click at [235, 91] on td "Beginner" at bounding box center [249, 96] width 59 height 18
click at [395, 91] on button "Review" at bounding box center [396, 96] width 21 height 10
